Goal: Task Accomplishment & Management: Use online tool/utility

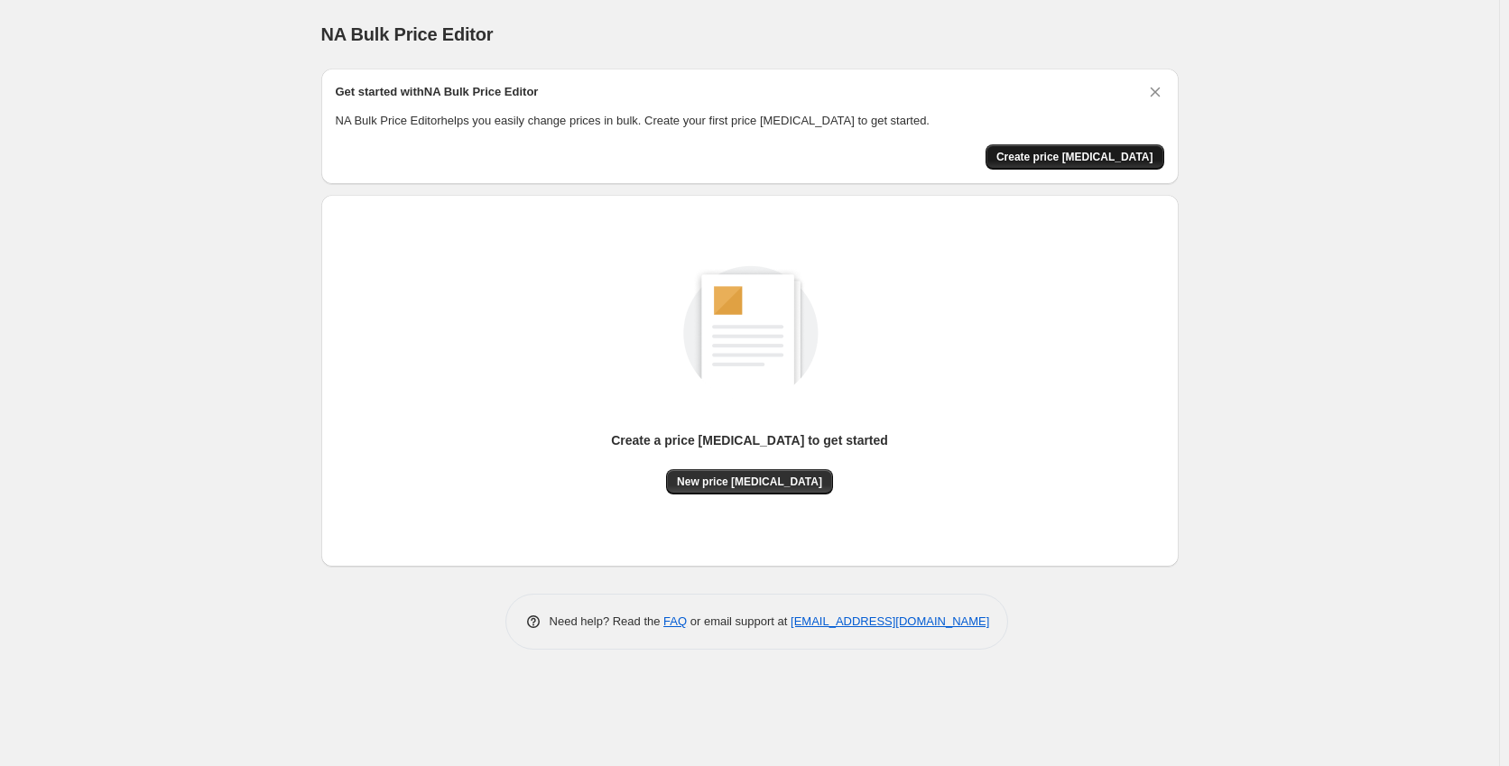
click at [1075, 156] on span "Create price [MEDICAL_DATA]" at bounding box center [1074, 157] width 157 height 14
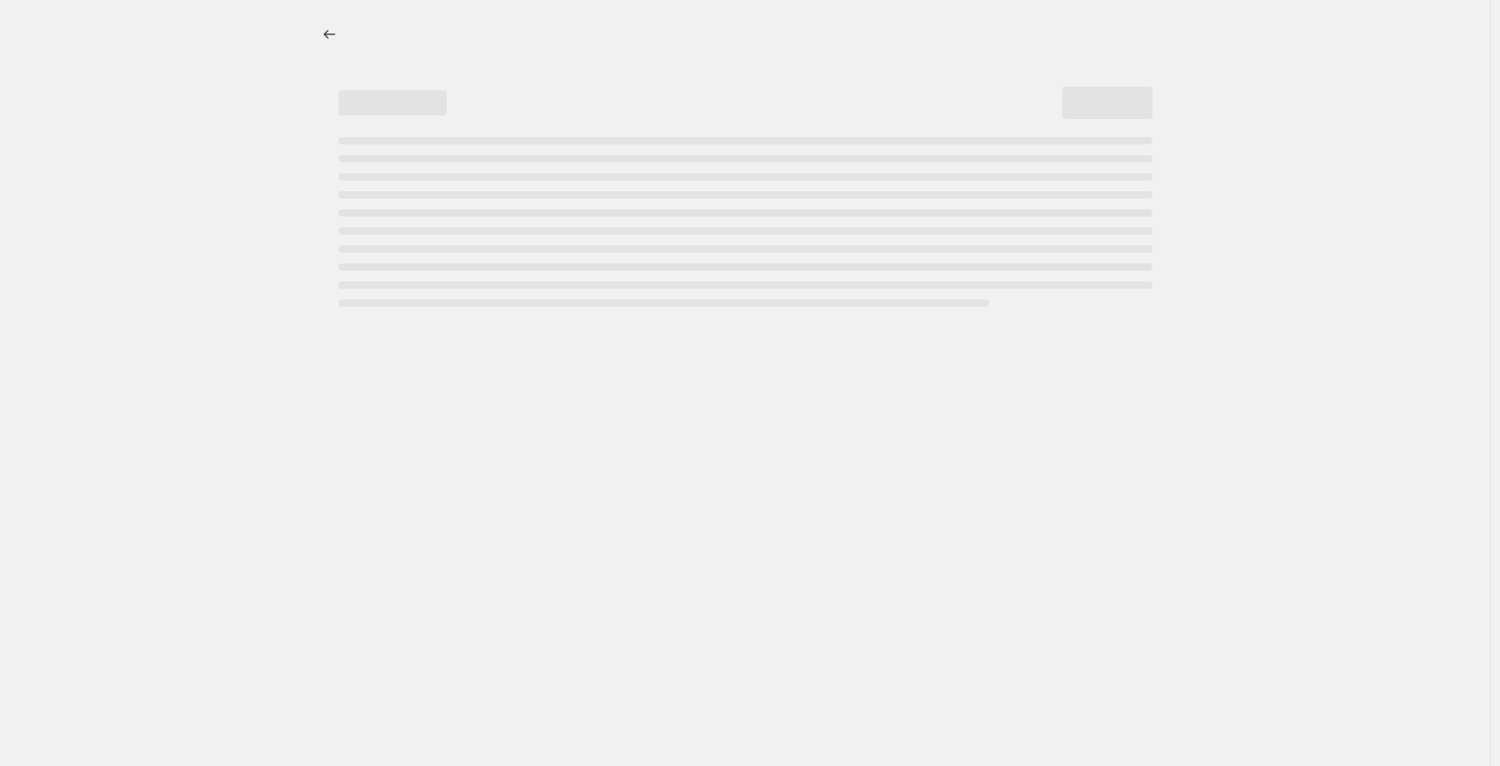
select select "percentage"
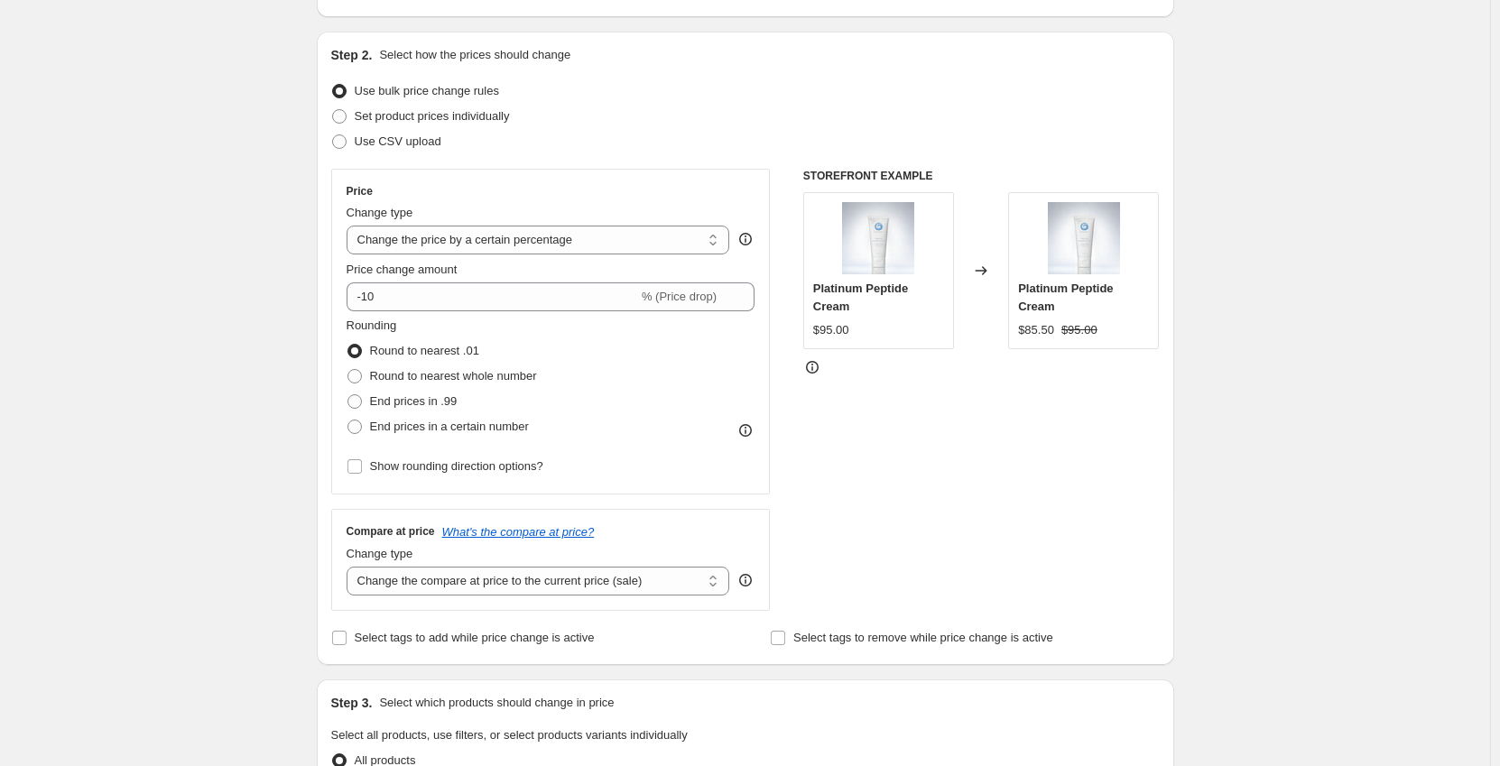
scroll to position [180, 0]
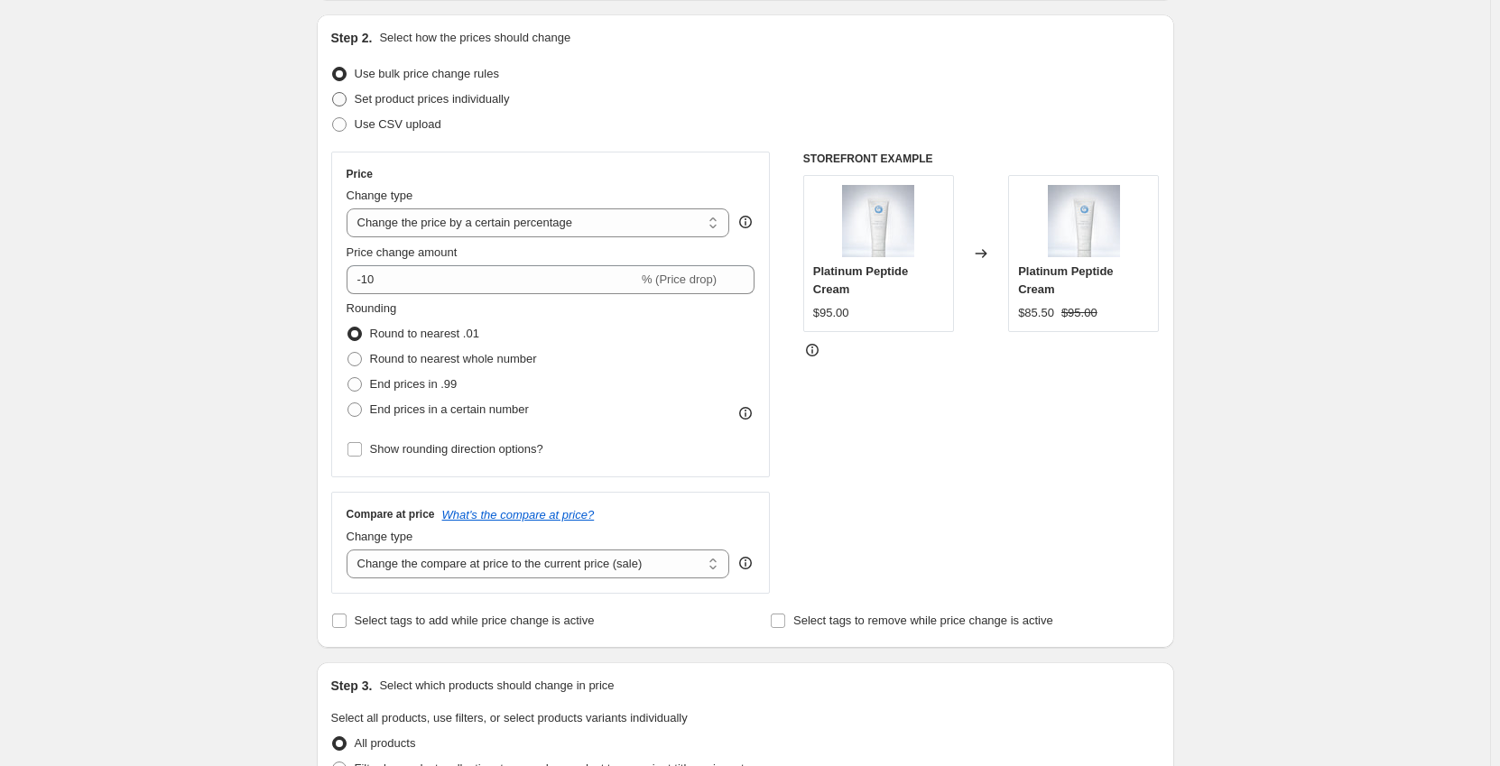
click at [459, 96] on span "Set product prices individually" at bounding box center [432, 99] width 155 height 14
click at [333, 93] on input "Set product prices individually" at bounding box center [332, 92] width 1 height 1
radio input "true"
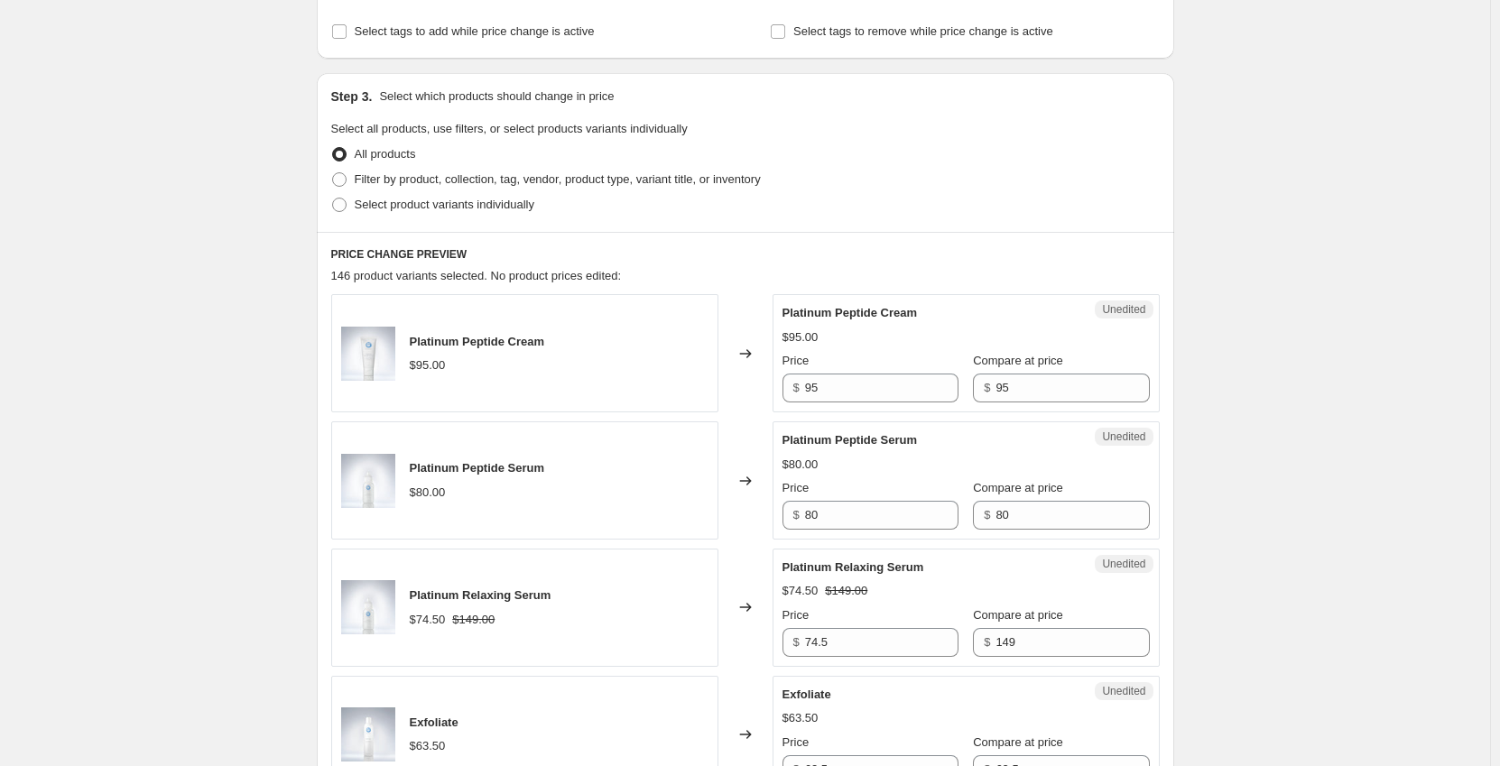
scroll to position [271, 0]
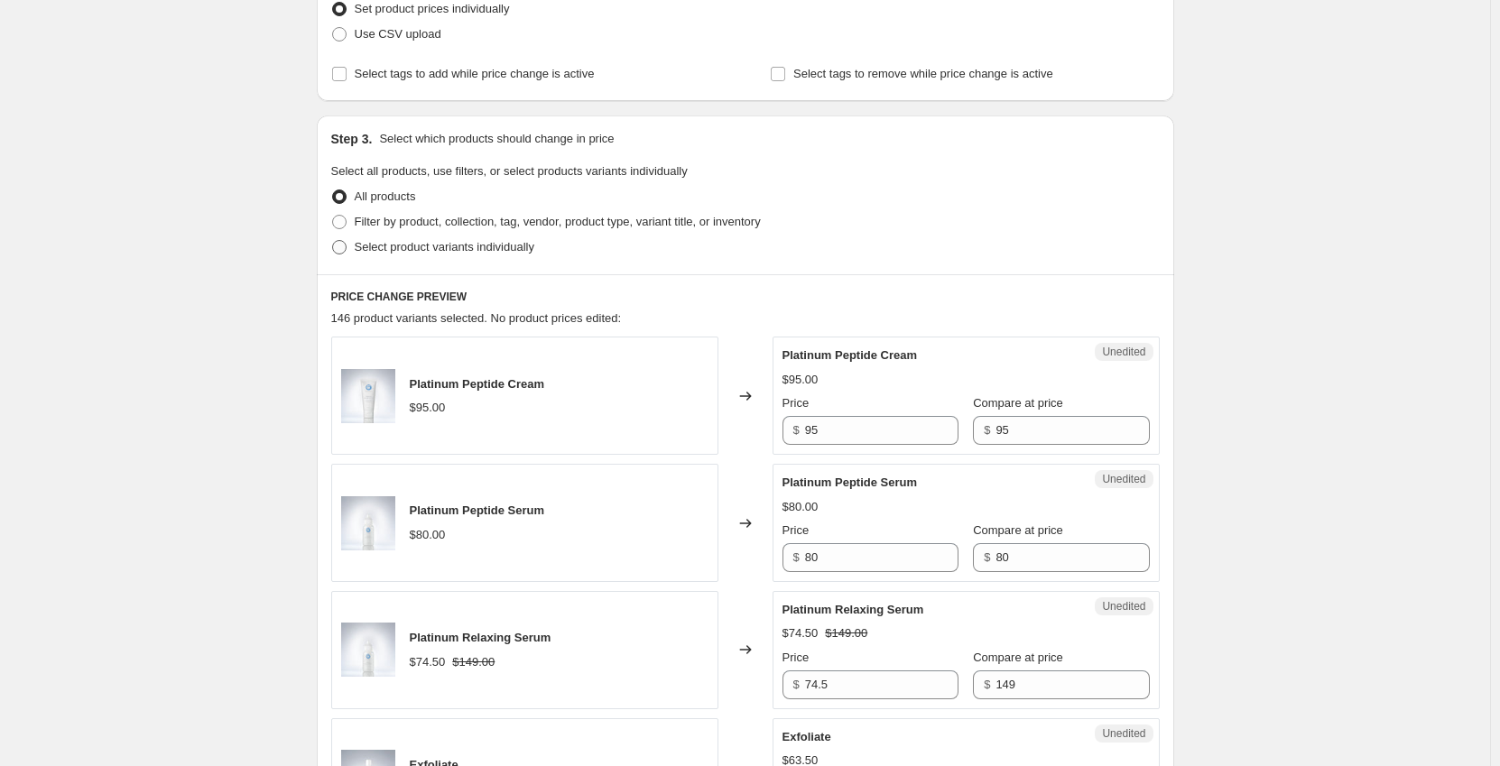
click at [521, 245] on span "Select product variants individually" at bounding box center [445, 247] width 180 height 14
click at [333, 241] on input "Select product variants individually" at bounding box center [332, 240] width 1 height 1
radio input "true"
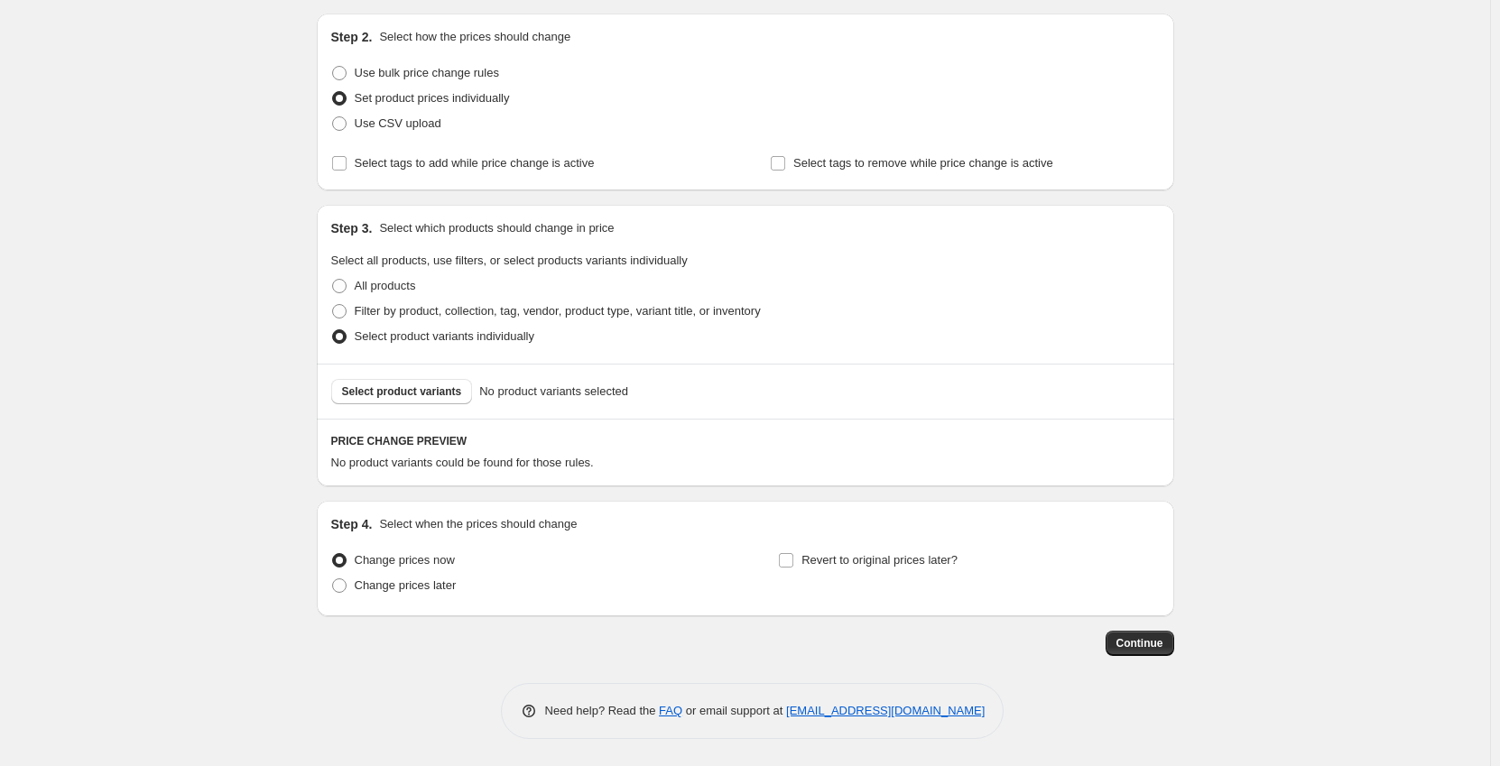
scroll to position [181, 0]
click at [400, 385] on span "Select product variants" at bounding box center [402, 391] width 120 height 14
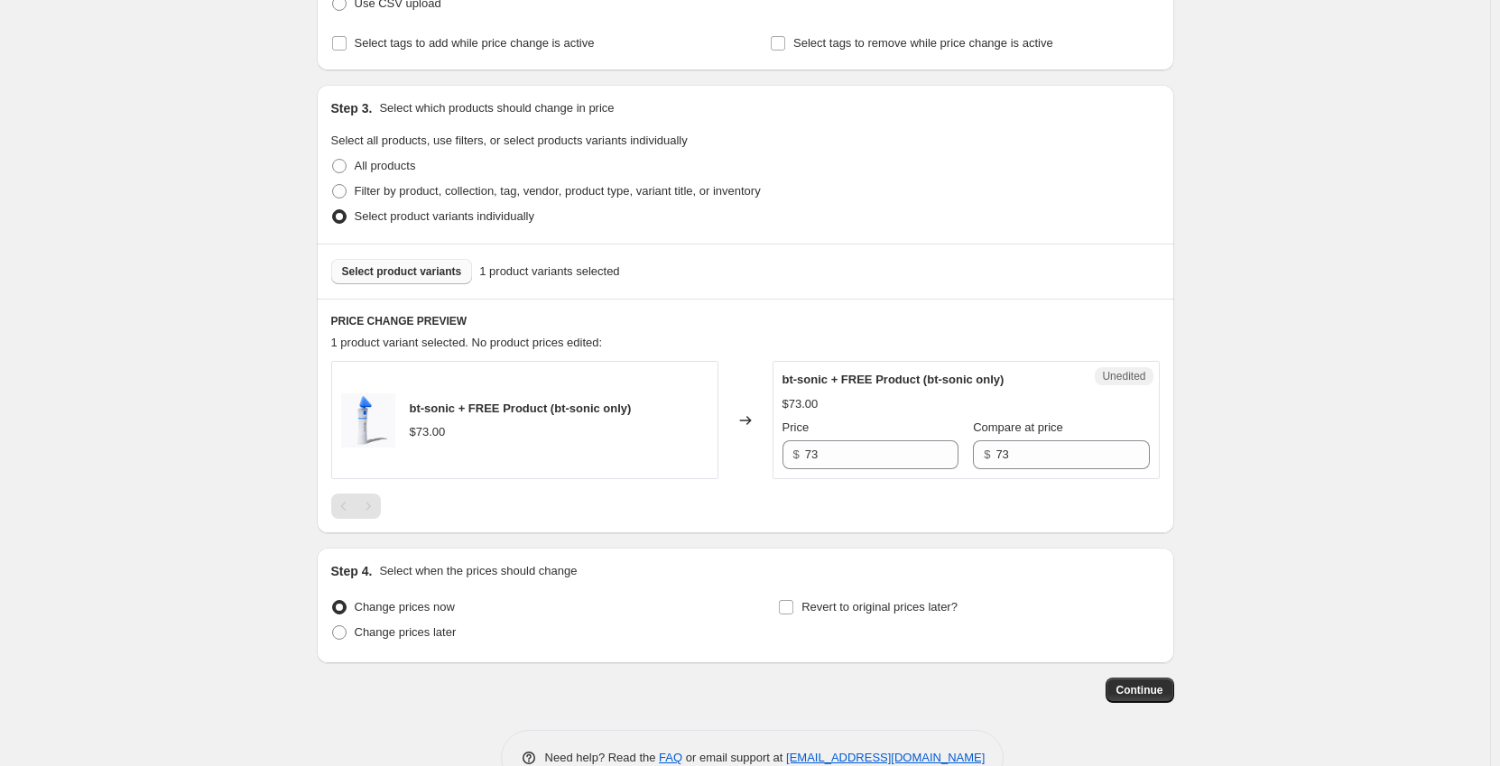
scroll to position [348, 0]
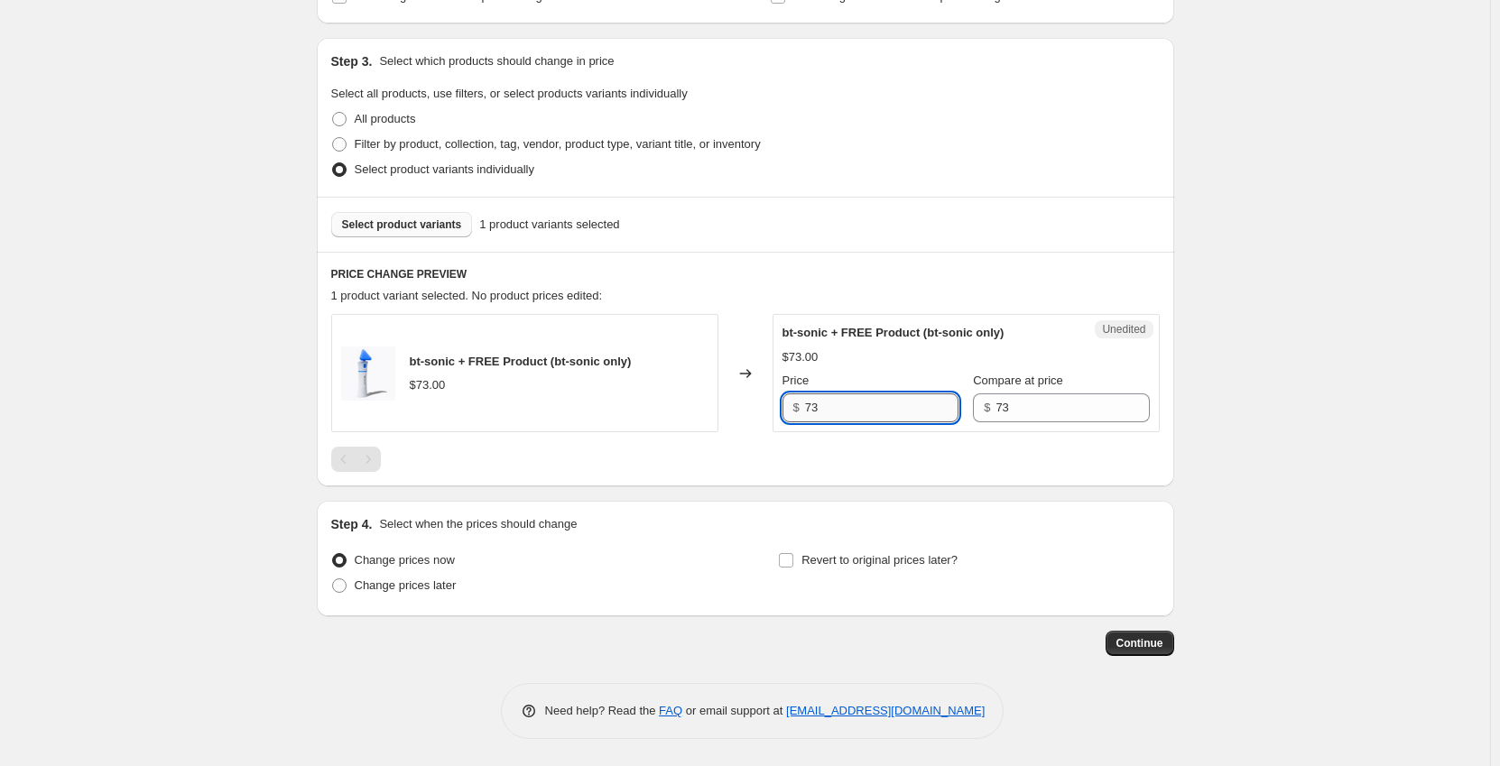
click at [902, 420] on input "73" at bounding box center [881, 407] width 153 height 29
type input "65.7"
click at [1058, 483] on div "PRICE CHANGE PREVIEW 1 product variant selected. No product prices edited: bt-s…" at bounding box center [745, 369] width 857 height 235
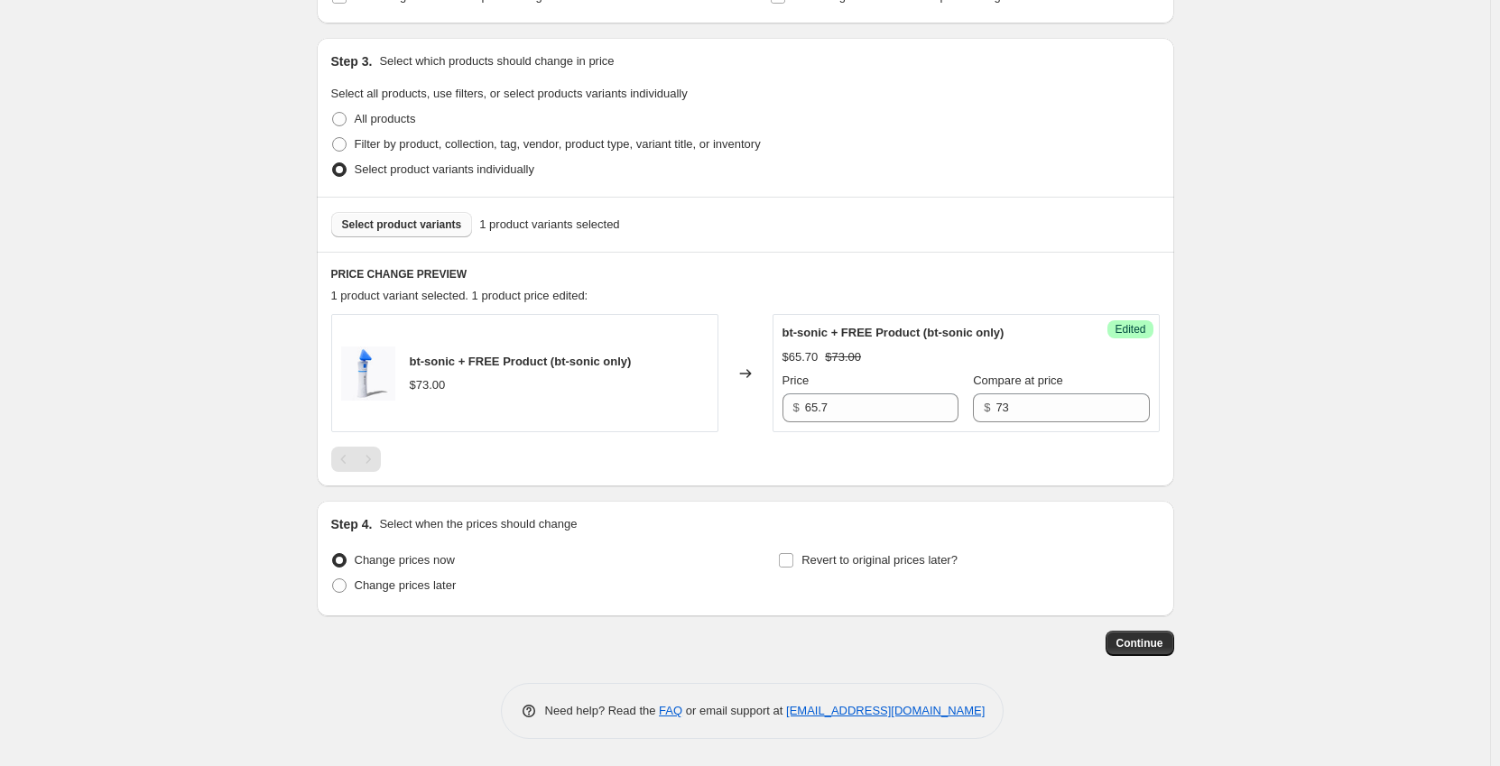
scroll to position [258, 0]
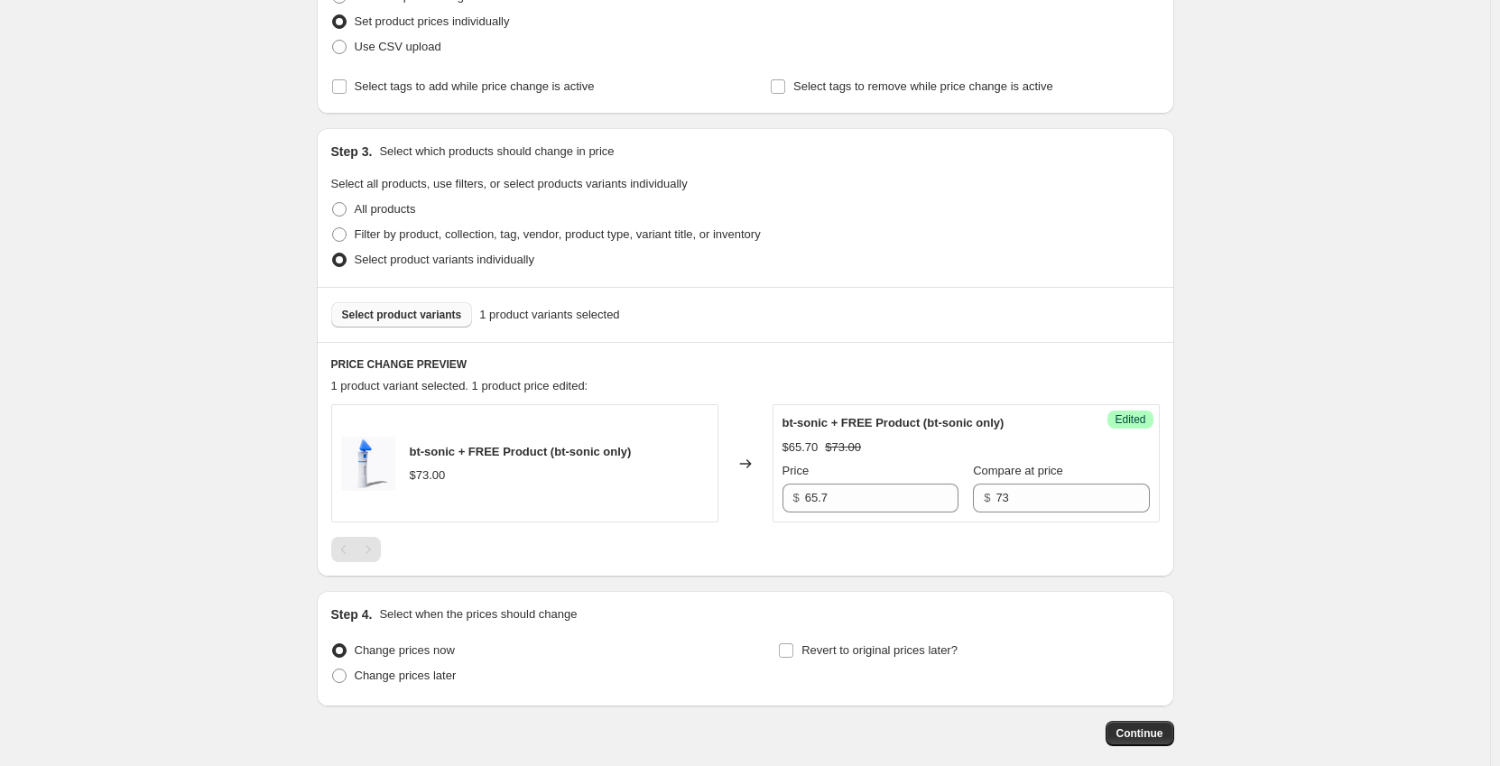
click at [417, 310] on span "Select product variants" at bounding box center [402, 315] width 120 height 14
click at [408, 672] on span "Change prices later" at bounding box center [406, 676] width 102 height 14
click at [333, 670] on input "Change prices later" at bounding box center [332, 669] width 1 height 1
radio input "true"
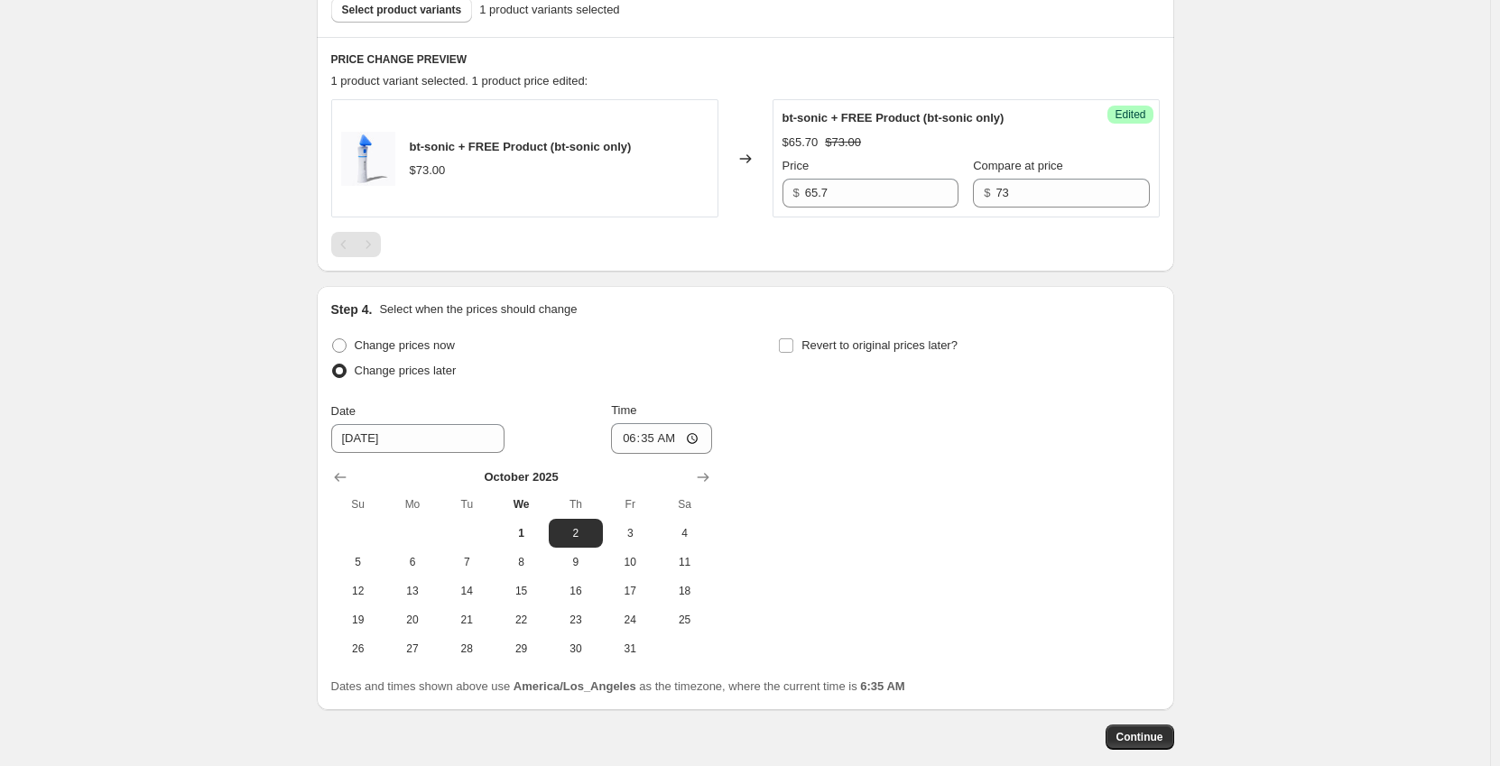
scroll to position [619, 0]
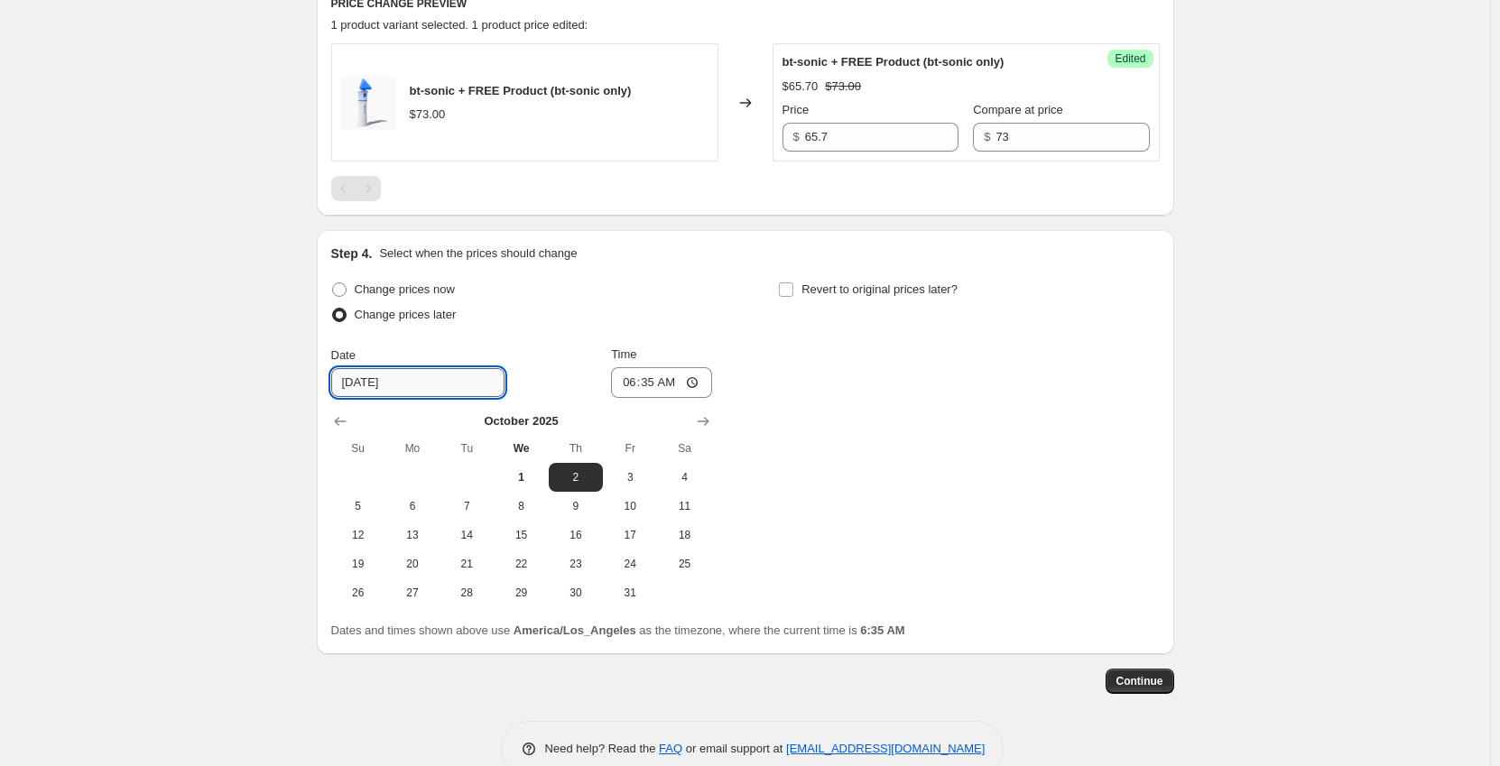
click at [450, 385] on input "[DATE]" at bounding box center [417, 382] width 173 height 29
click at [471, 383] on input "[DATE]" at bounding box center [417, 382] width 173 height 29
click at [532, 477] on span "1" at bounding box center [521, 477] width 40 height 14
type input "[DATE]"
click at [664, 383] on input "06:35" at bounding box center [661, 382] width 101 height 31
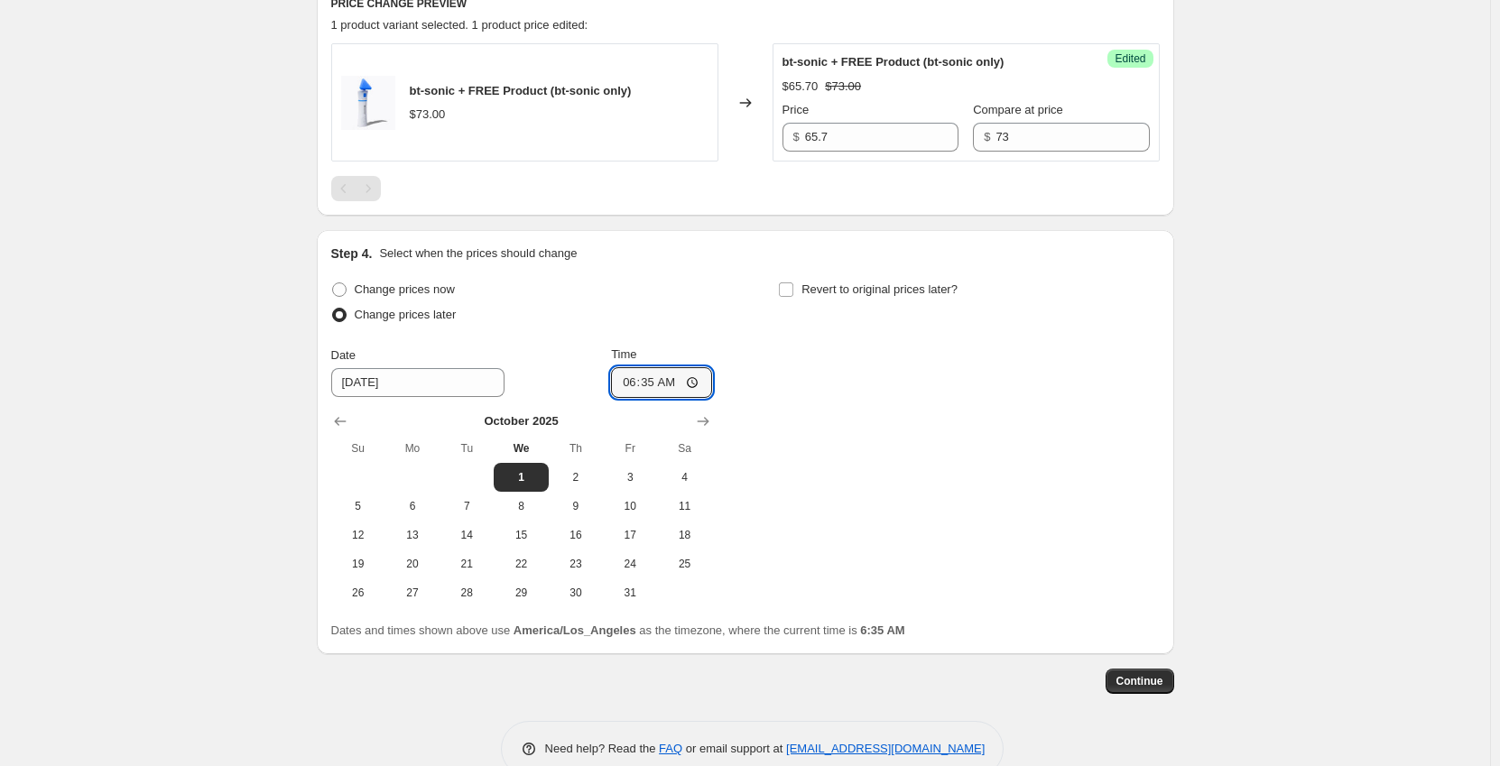
drag, startPoint x: 654, startPoint y: 387, endPoint x: 584, endPoint y: 388, distance: 70.4
click at [584, 388] on div "Date [DATE] Time 06:35" at bounding box center [521, 372] width 381 height 52
type input "09:30"
click at [1143, 677] on span "Continue" at bounding box center [1139, 681] width 47 height 14
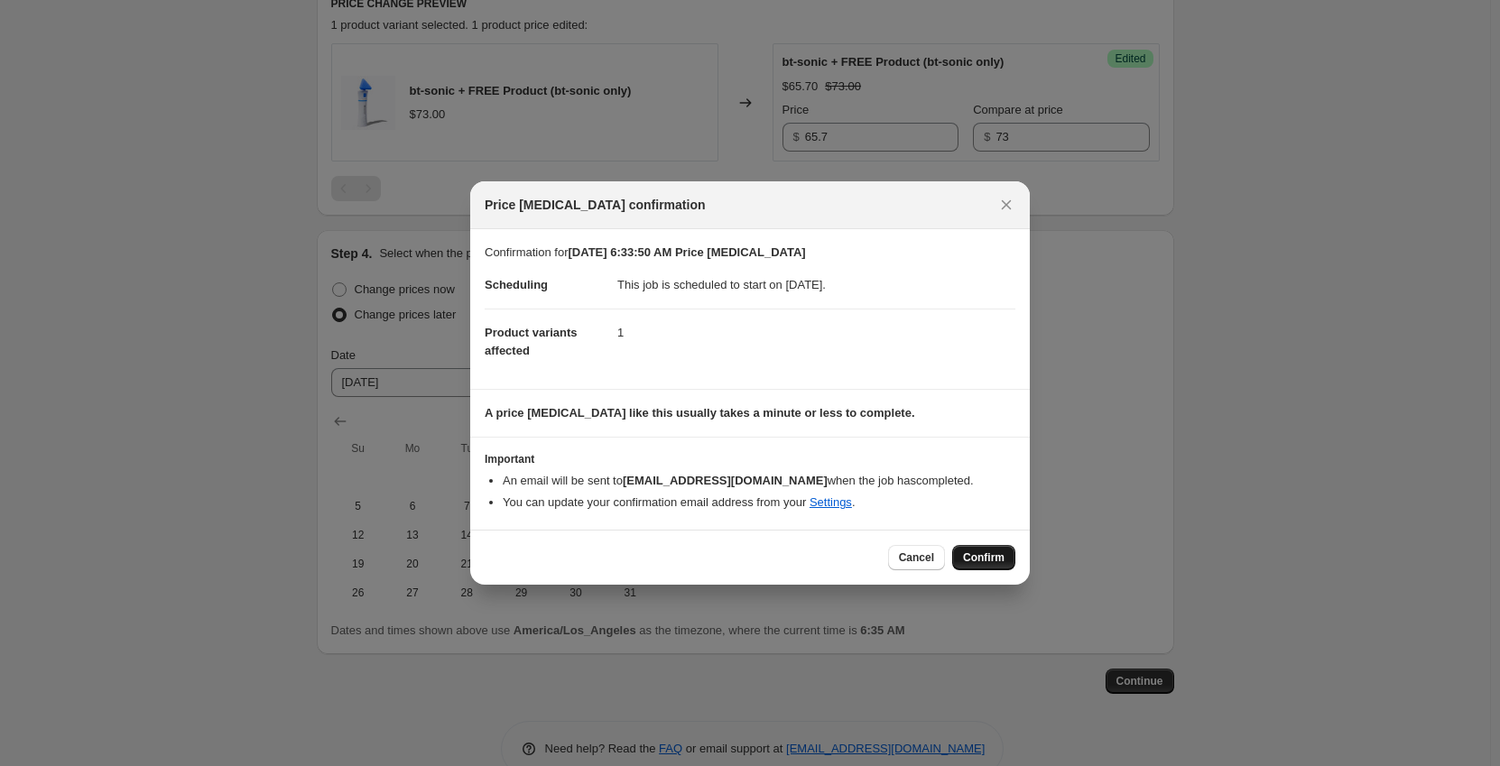
click at [998, 559] on span "Confirm" at bounding box center [984, 558] width 42 height 14
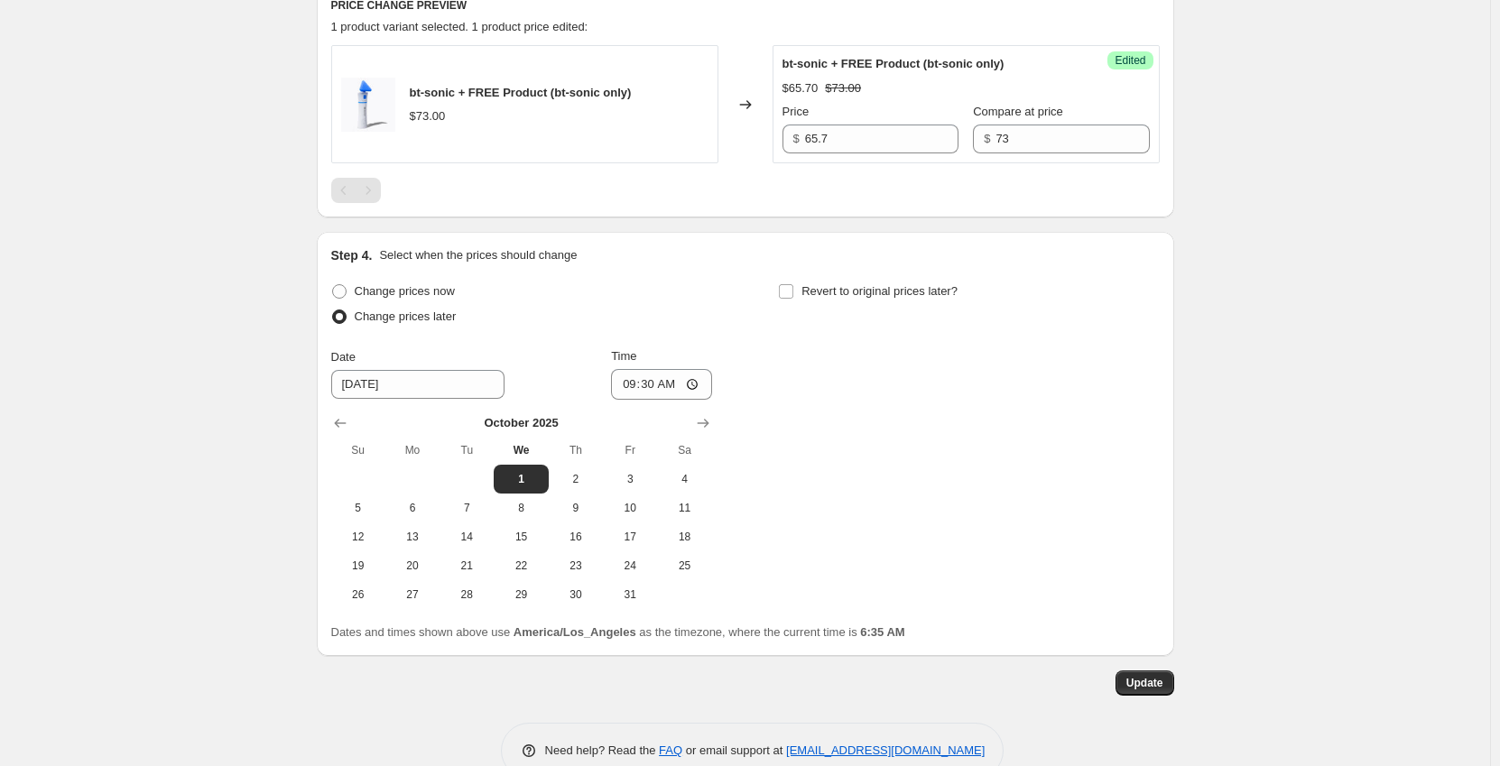
scroll to position [767, 0]
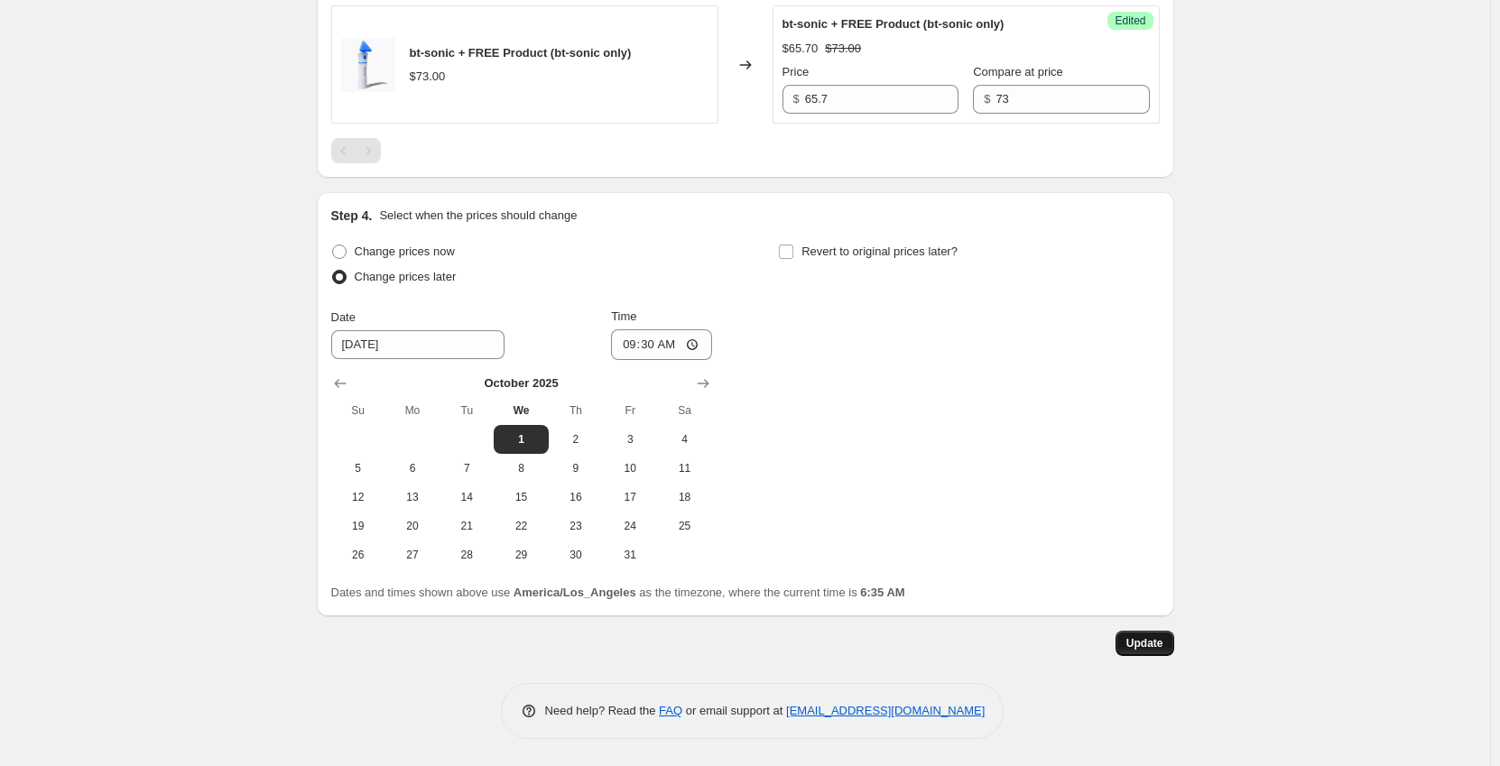
click at [1143, 652] on button "Update" at bounding box center [1144, 643] width 59 height 25
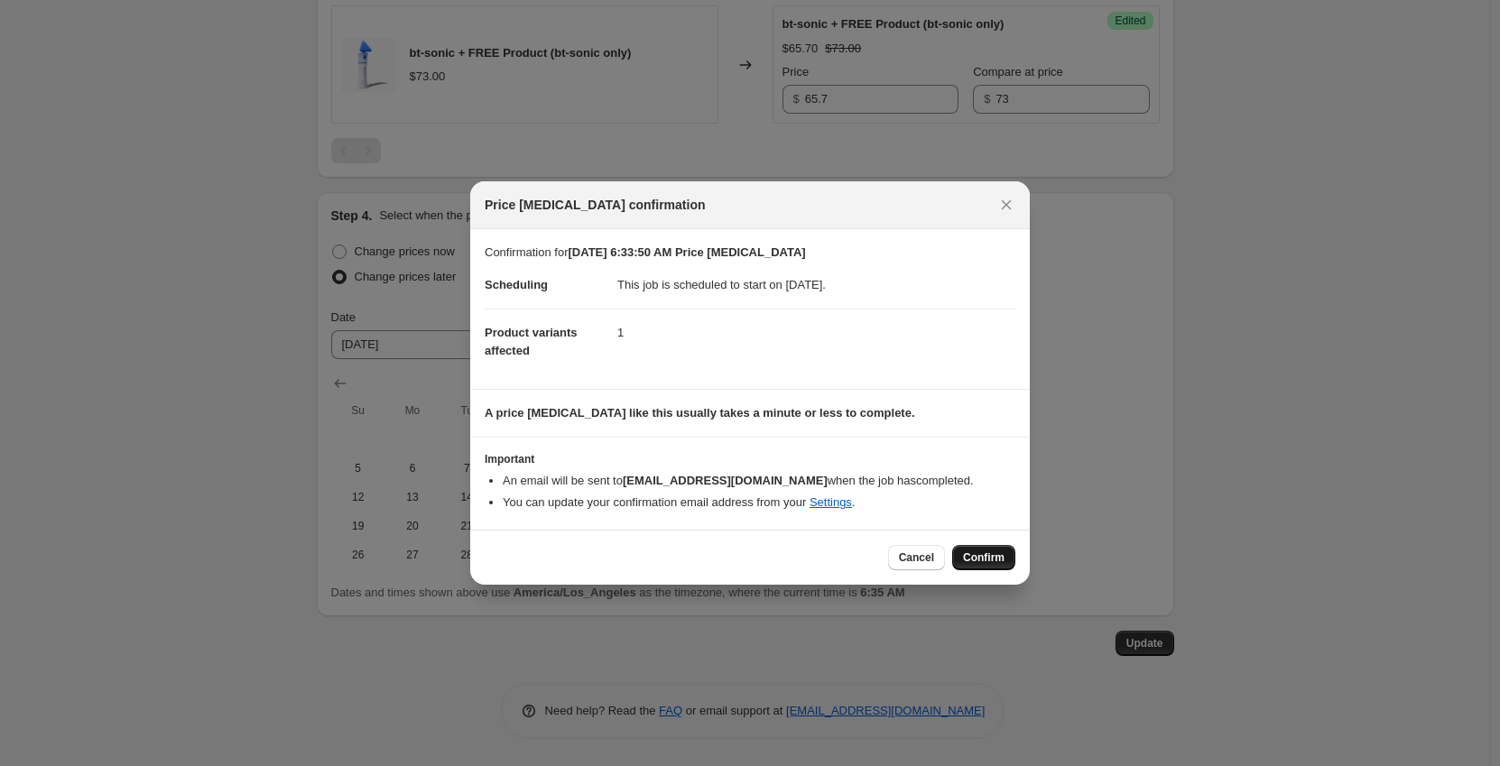
click at [980, 560] on span "Confirm" at bounding box center [984, 558] width 42 height 14
